Goal: Book appointment/travel/reservation

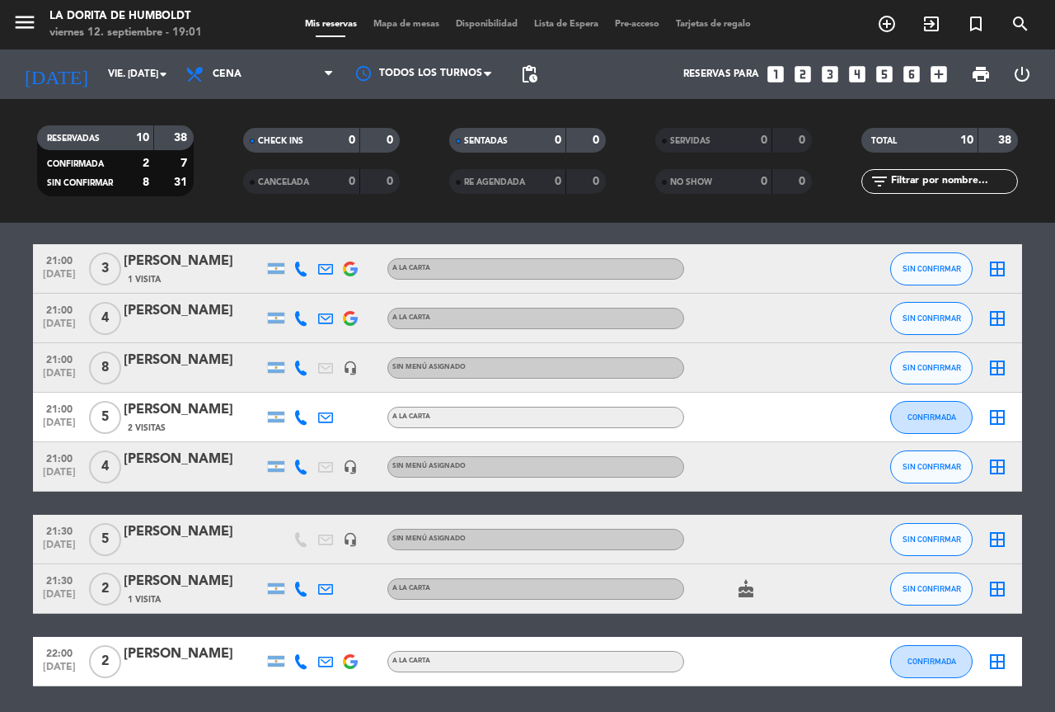
scroll to position [247, 0]
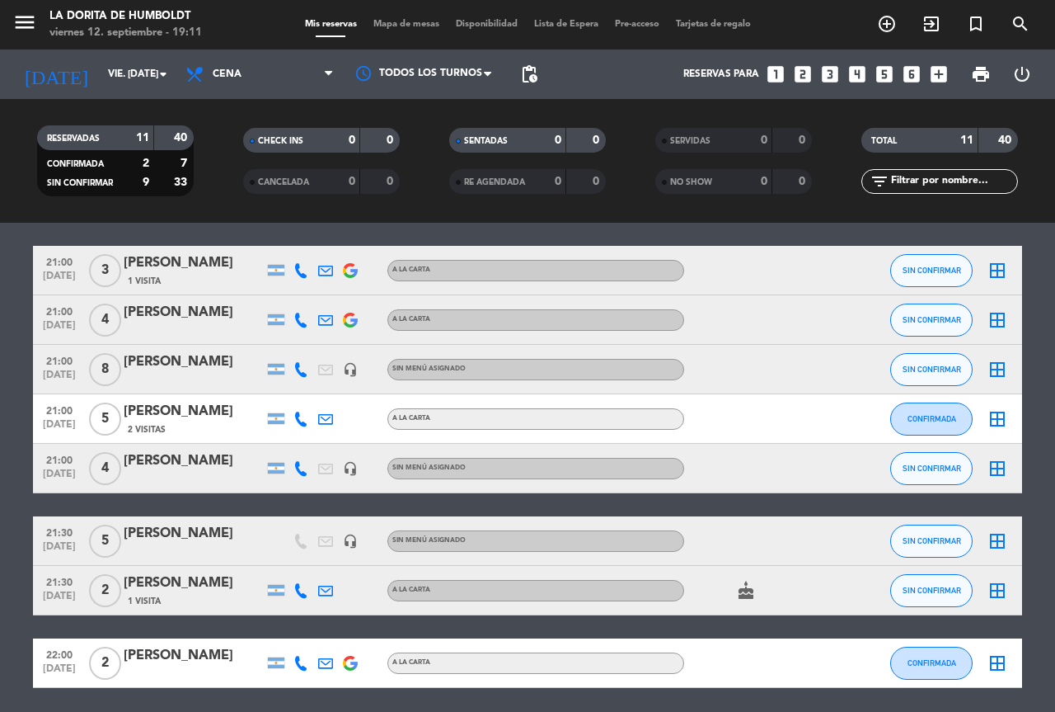
click at [805, 74] on icon "looks_two" at bounding box center [802, 73] width 21 height 21
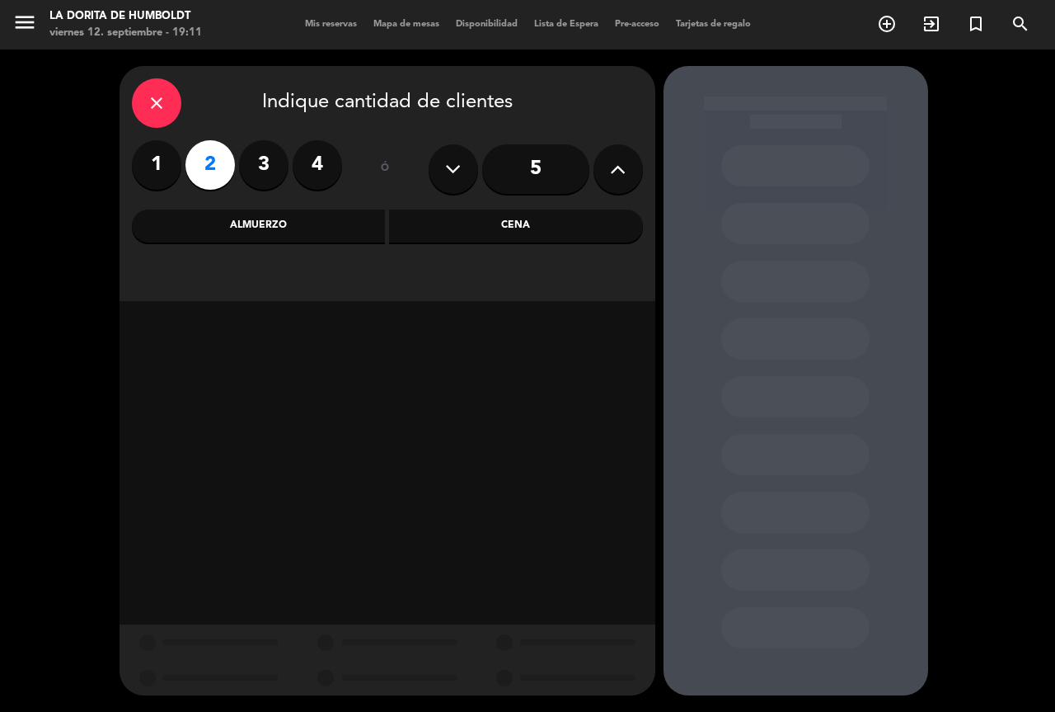
click at [555, 224] on div "Cena" at bounding box center [516, 225] width 254 height 33
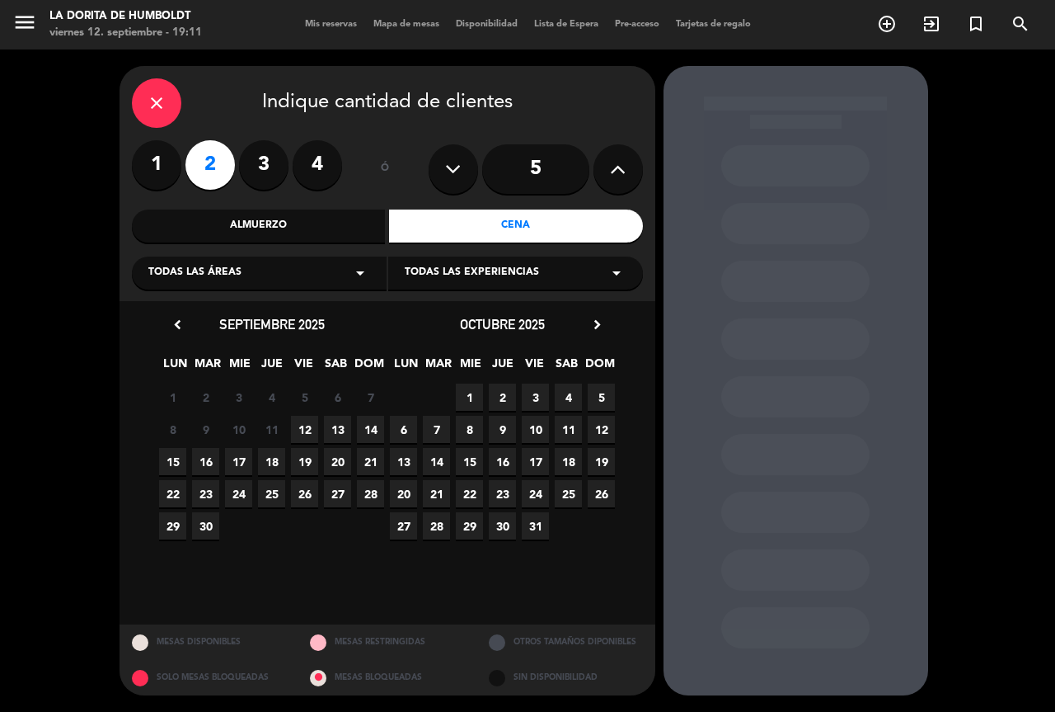
click at [306, 429] on span "12" at bounding box center [304, 429] width 27 height 27
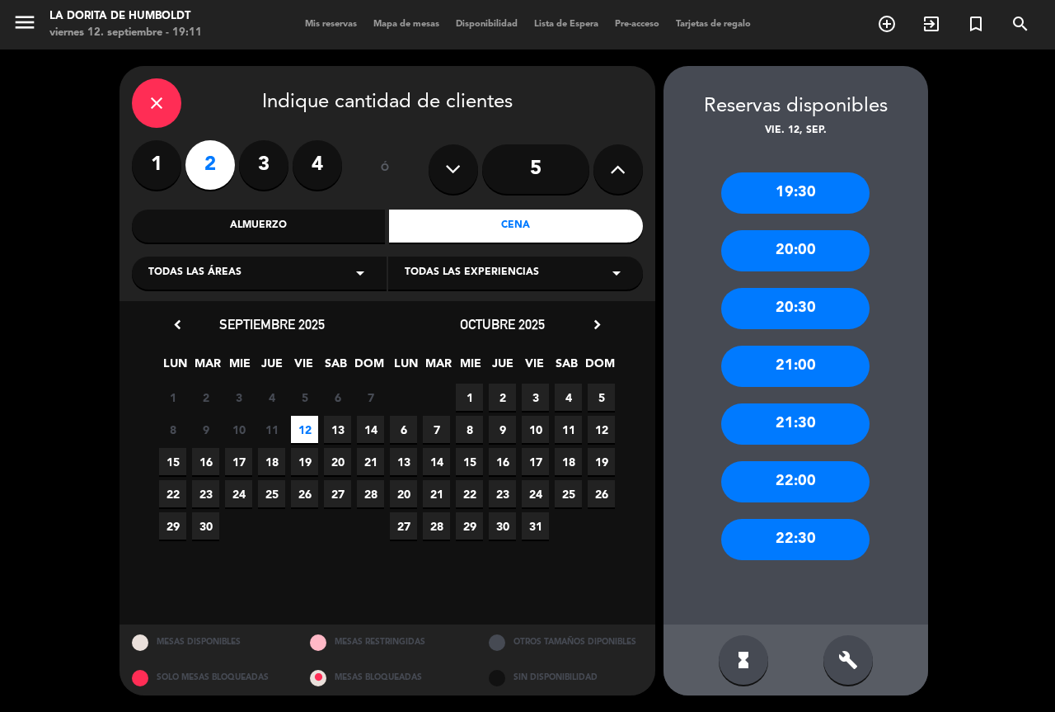
click at [806, 369] on div "21:00" at bounding box center [795, 365] width 148 height 41
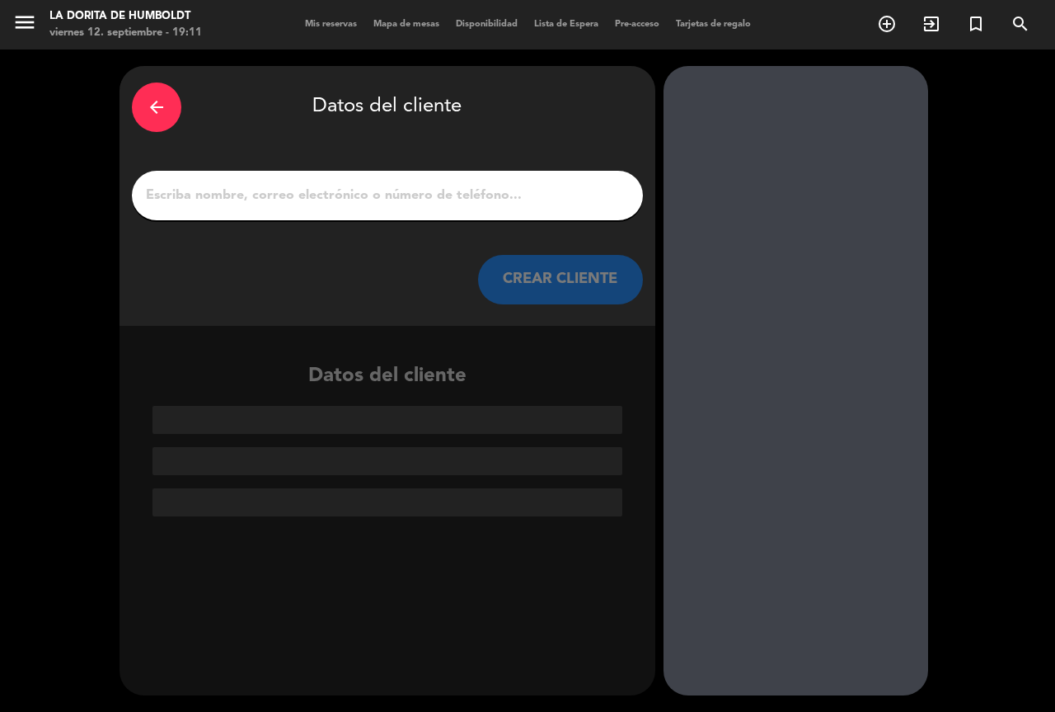
click at [285, 203] on input "1" at bounding box center [387, 195] width 486 height 23
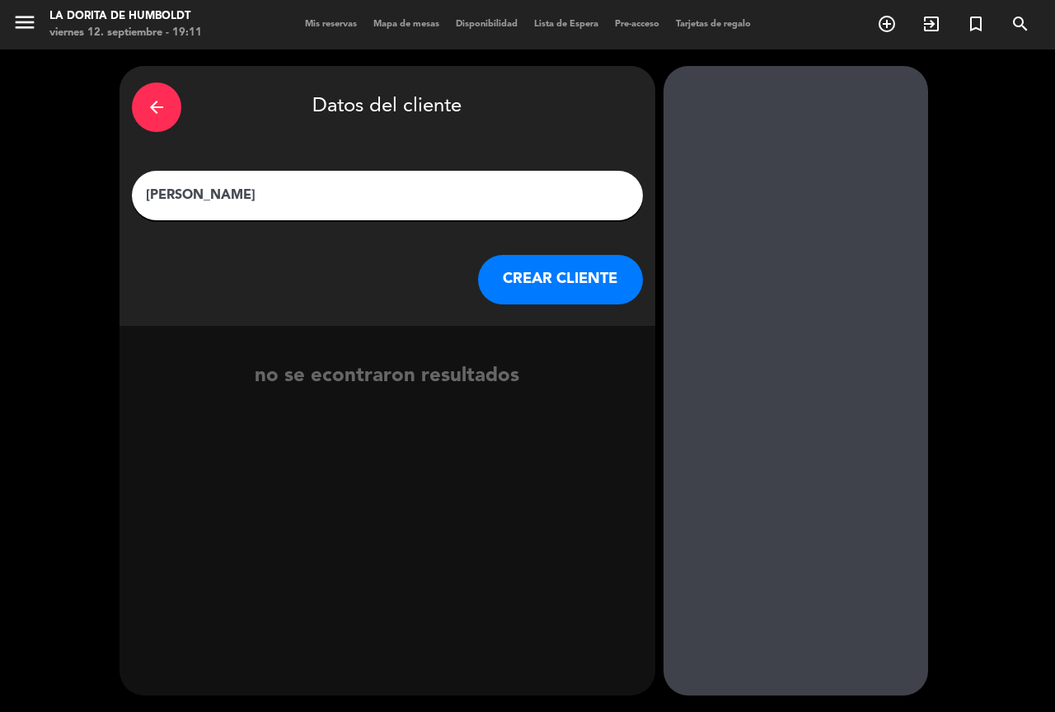
type input "[PERSON_NAME]"
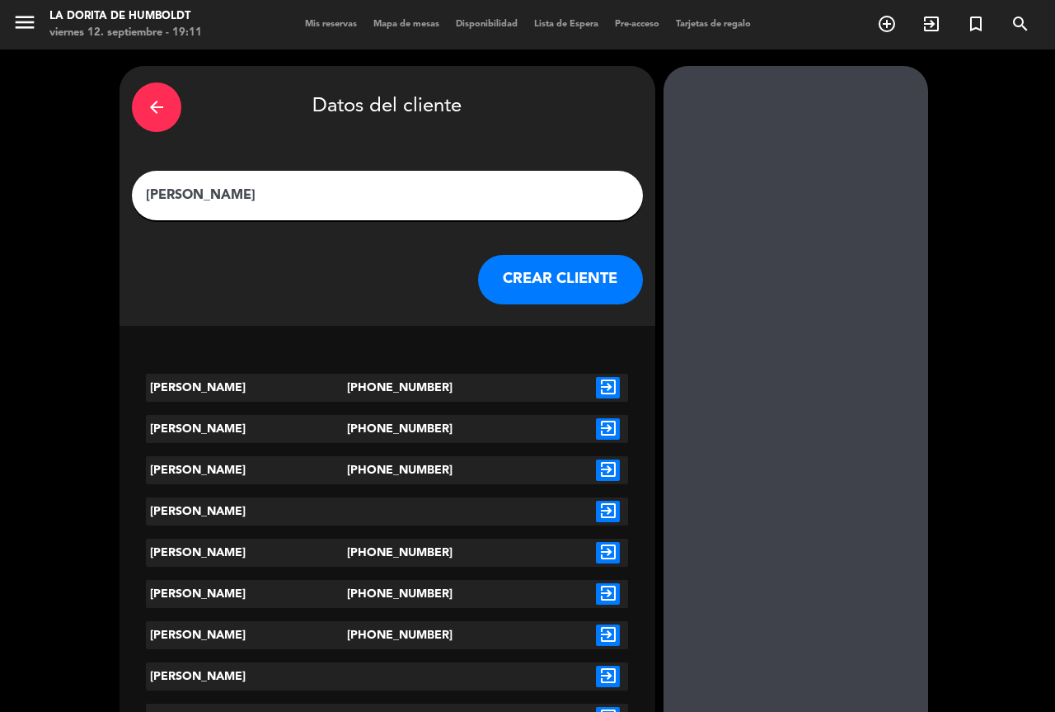
click at [588, 284] on button "CREAR CLIENTE" at bounding box center [560, 279] width 165 height 49
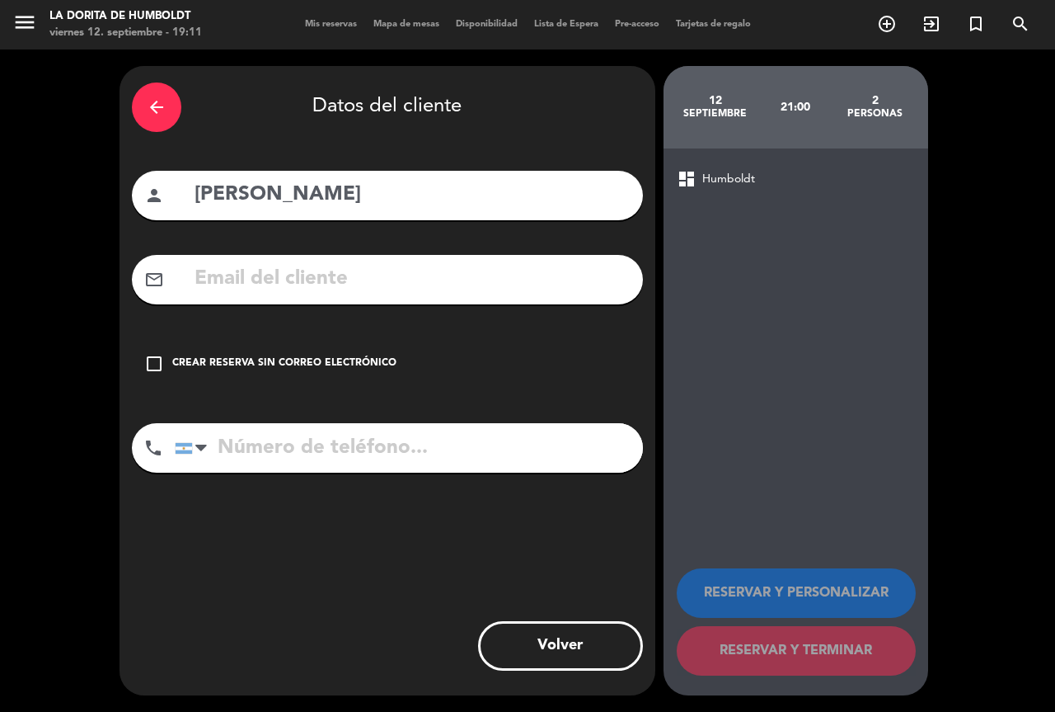
click at [151, 359] on icon "check_box_outline_blank" at bounding box center [154, 364] width 20 height 20
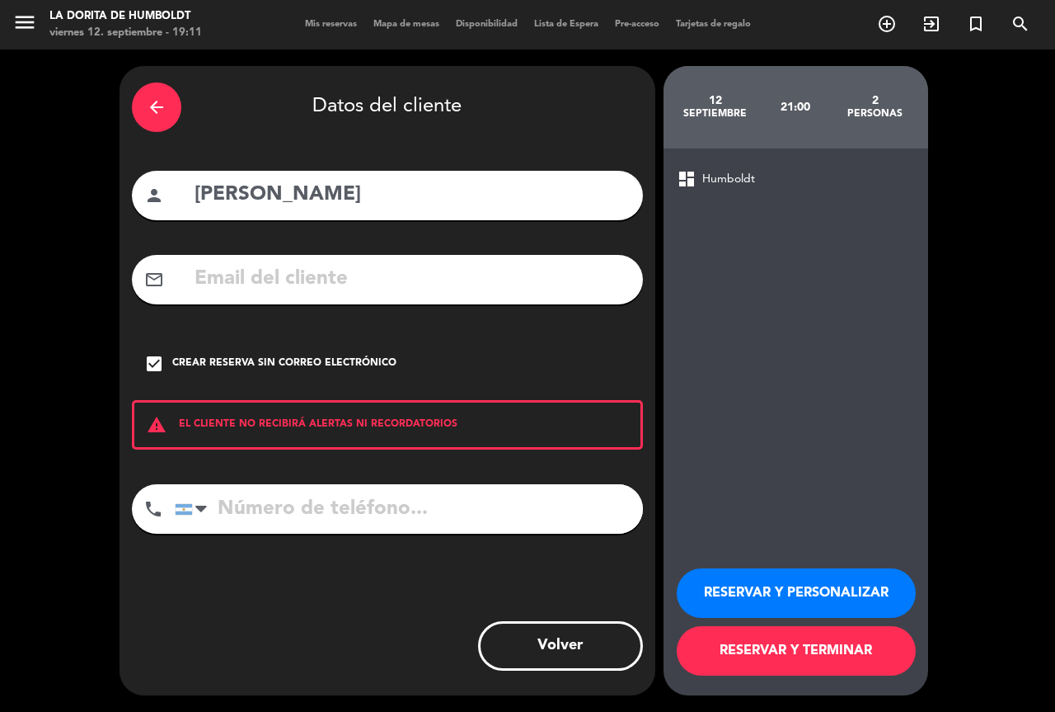
click at [789, 600] on button "RESERVAR Y PERSONALIZAR" at bounding box center [796, 592] width 239 height 49
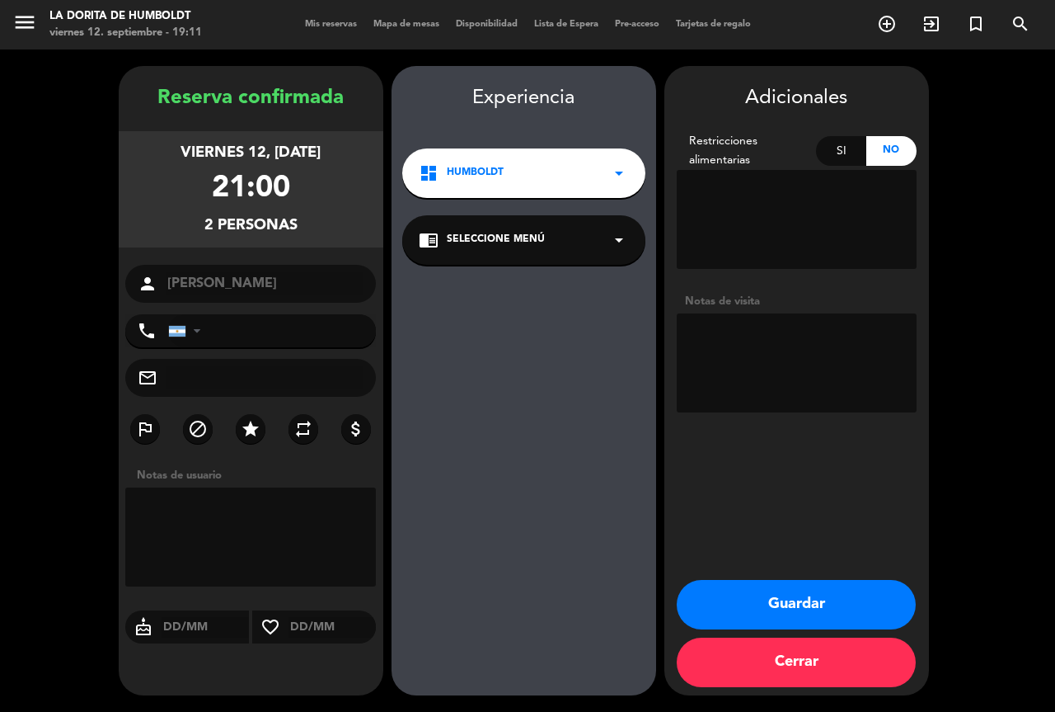
click at [735, 363] on textarea at bounding box center [797, 362] width 240 height 99
type textarea "SALON ADELANTE"
click at [881, 607] on button "Guardar" at bounding box center [796, 604] width 239 height 49
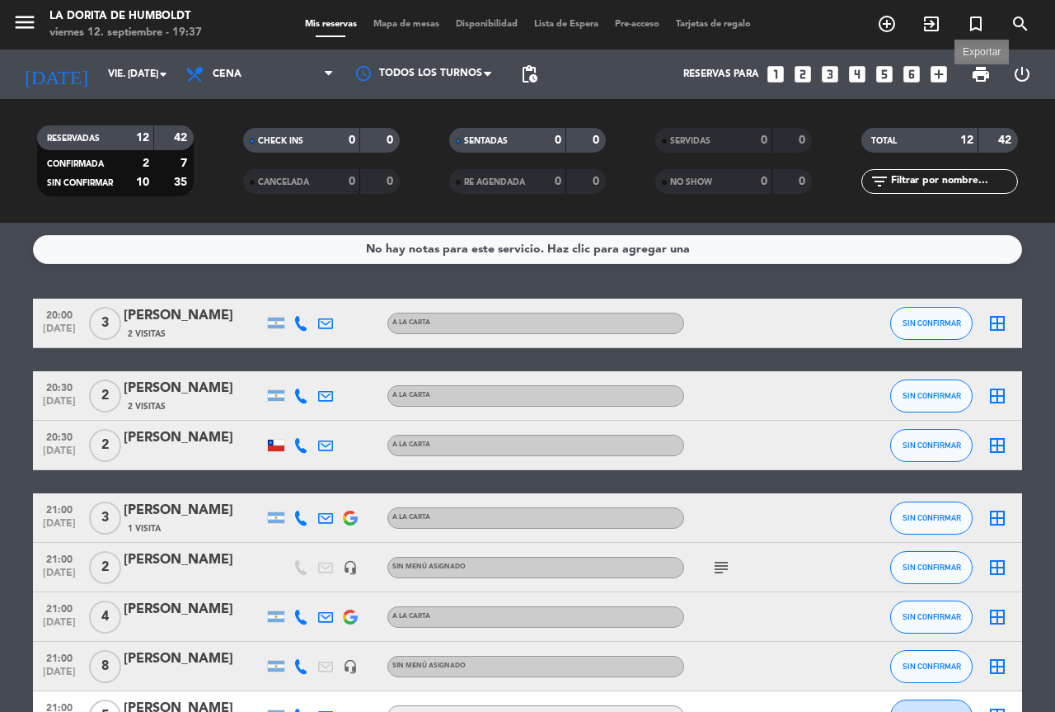
click at [981, 78] on span "print" at bounding box center [981, 74] width 20 height 20
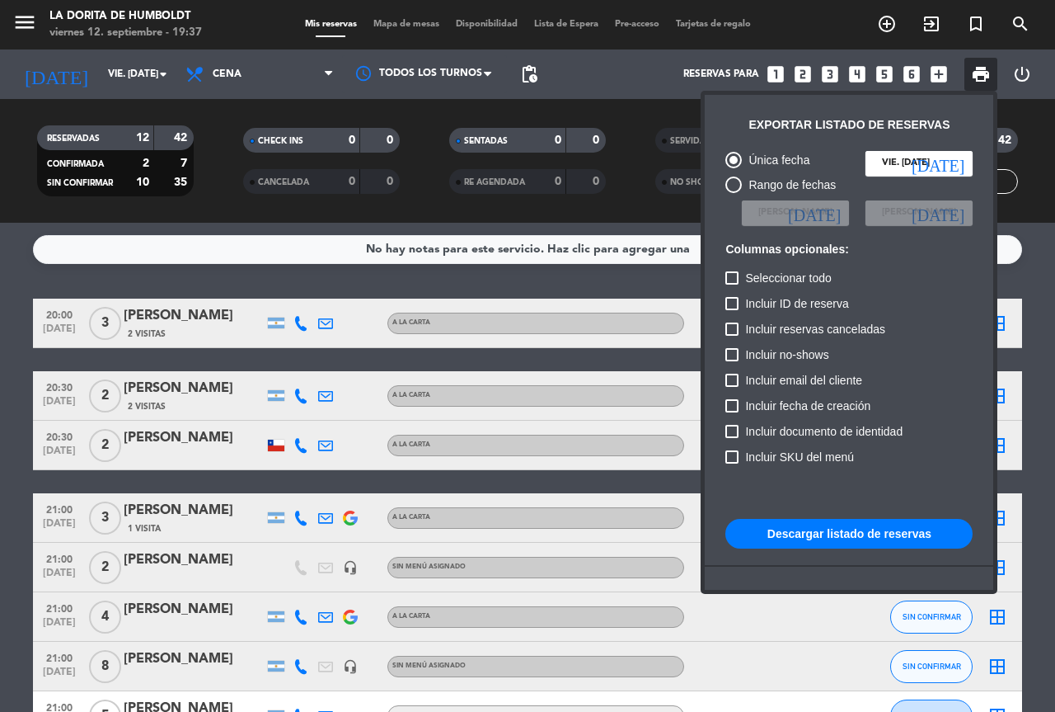
click at [837, 531] on button "Descargar listado de reservas" at bounding box center [849, 534] width 247 height 30
